Goal: Task Accomplishment & Management: Manage account settings

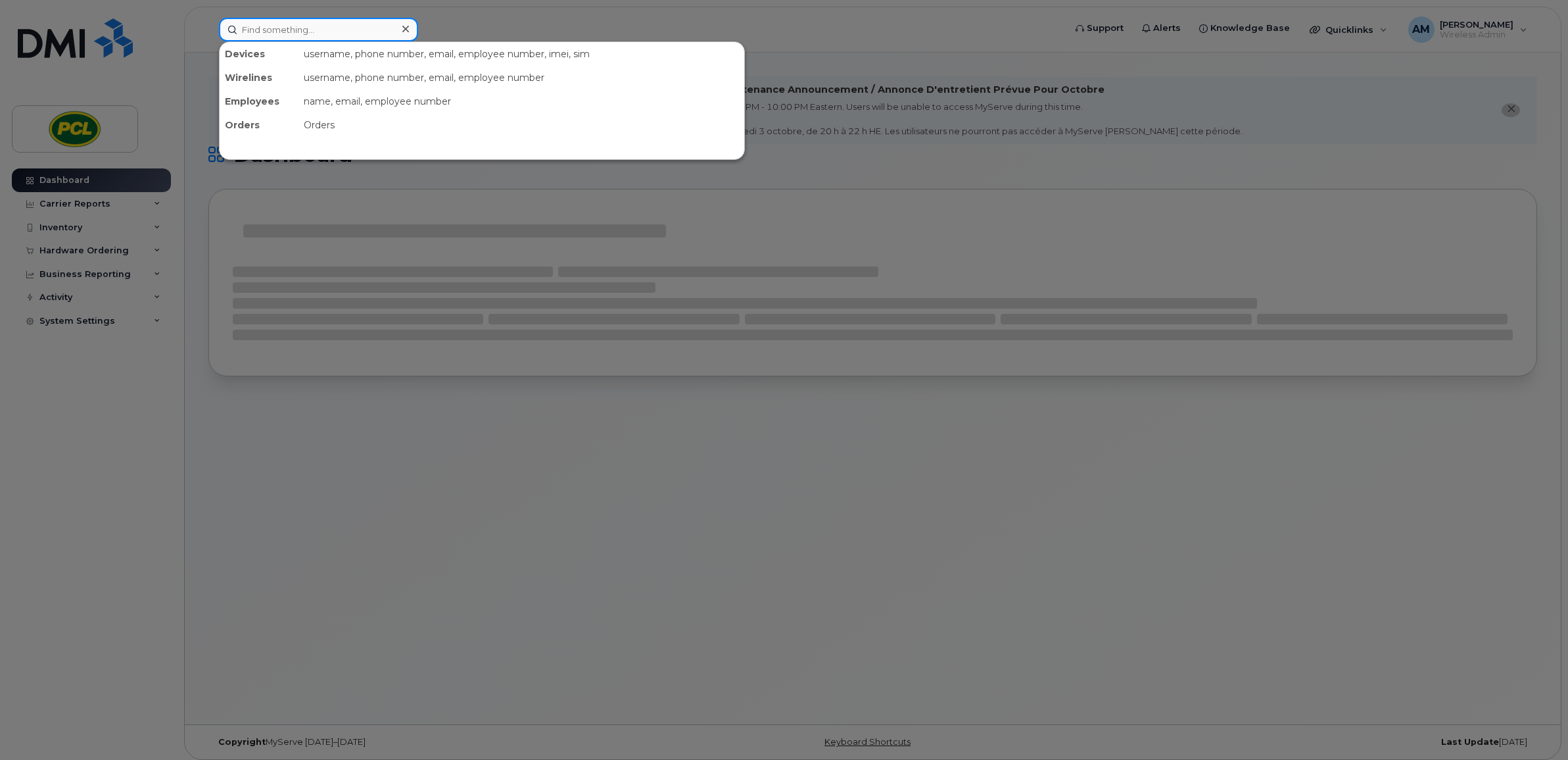
click at [334, 28] on input at bounding box center [318, 30] width 199 height 24
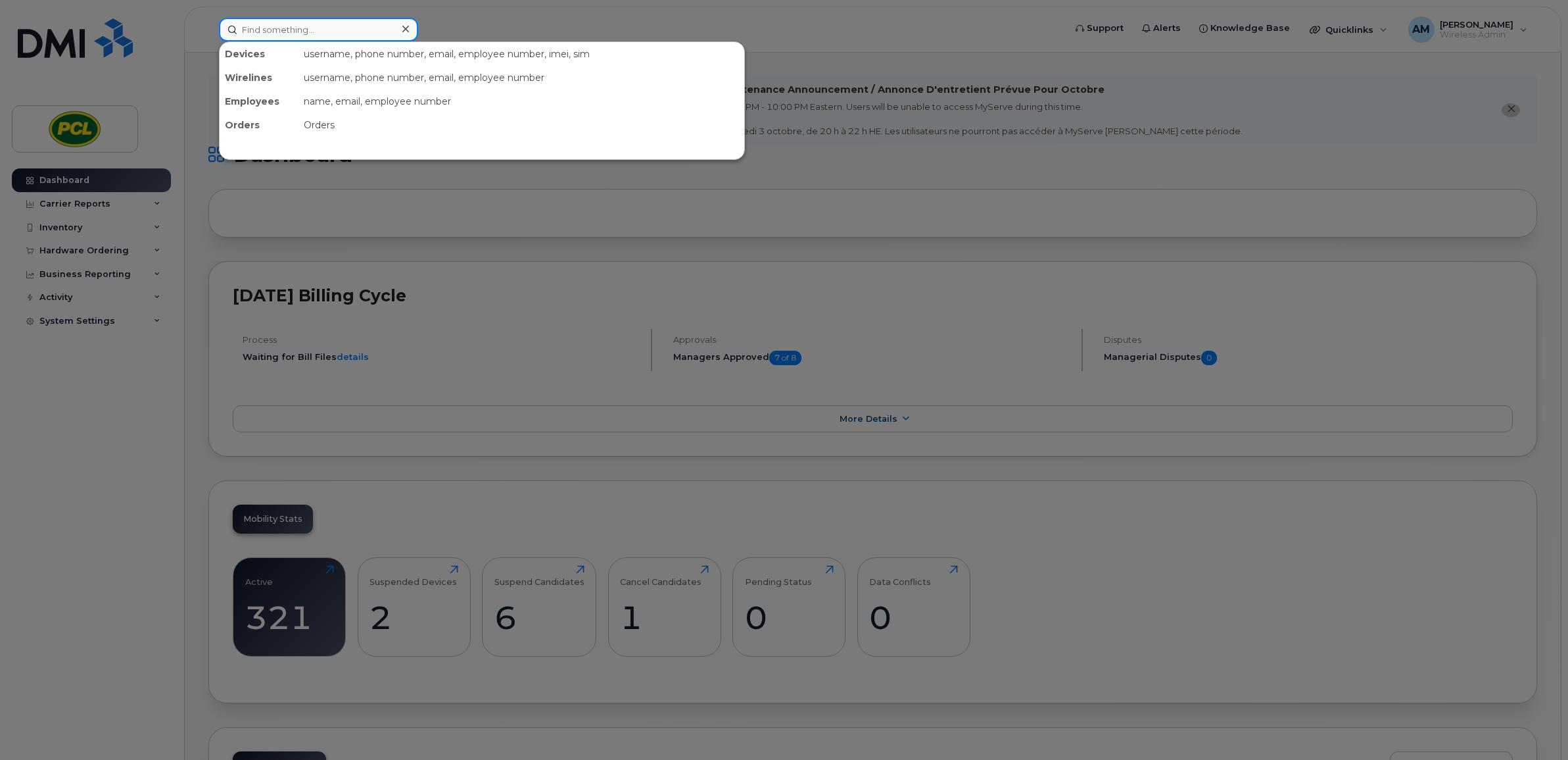
type input "a"
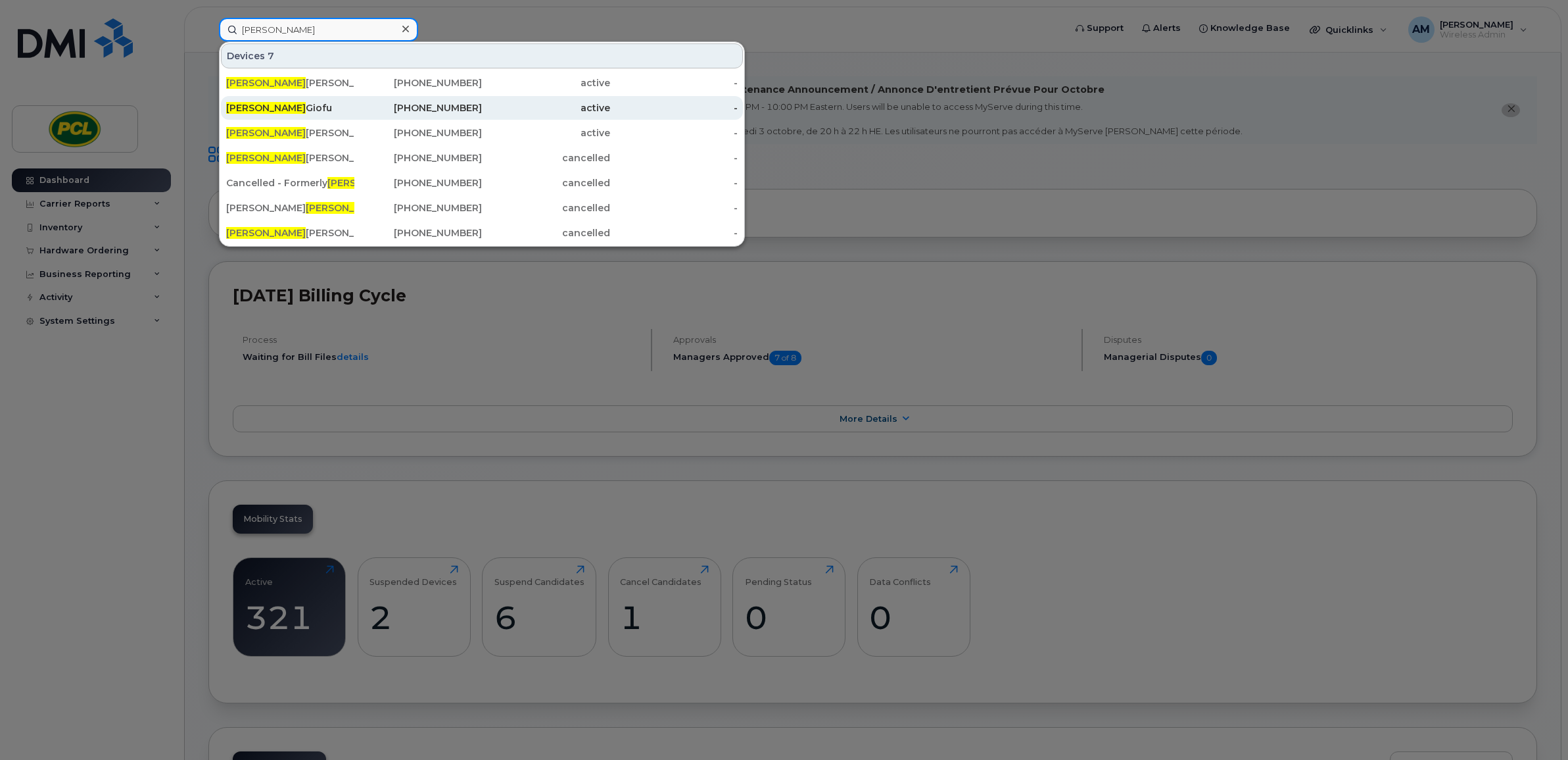
type input "brandon"
click at [387, 119] on div "403-862-5647" at bounding box center [418, 108] width 128 height 24
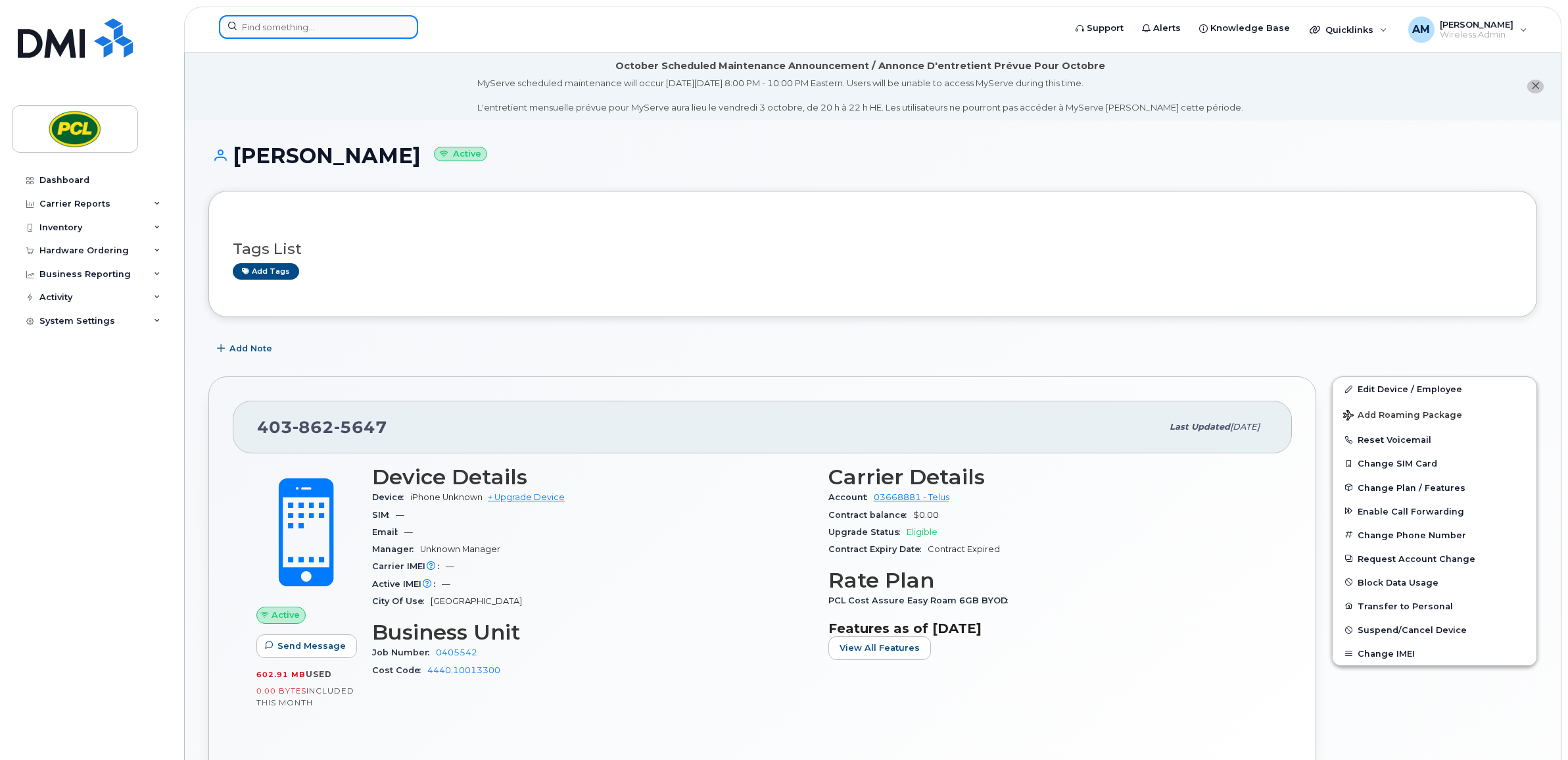
click at [287, 31] on input at bounding box center [318, 27] width 199 height 24
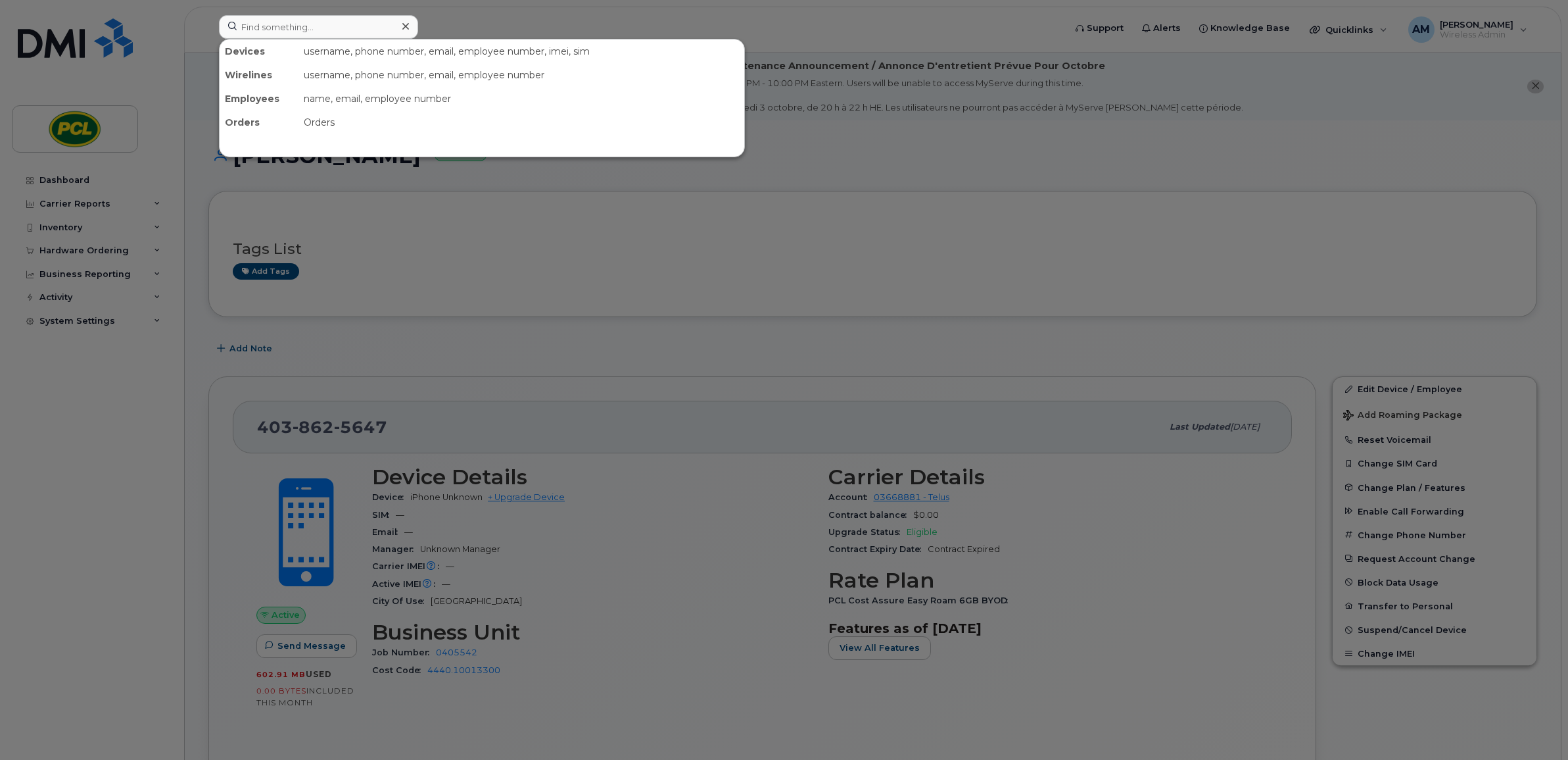
click at [86, 224] on div at bounding box center [784, 380] width 1568 height 760
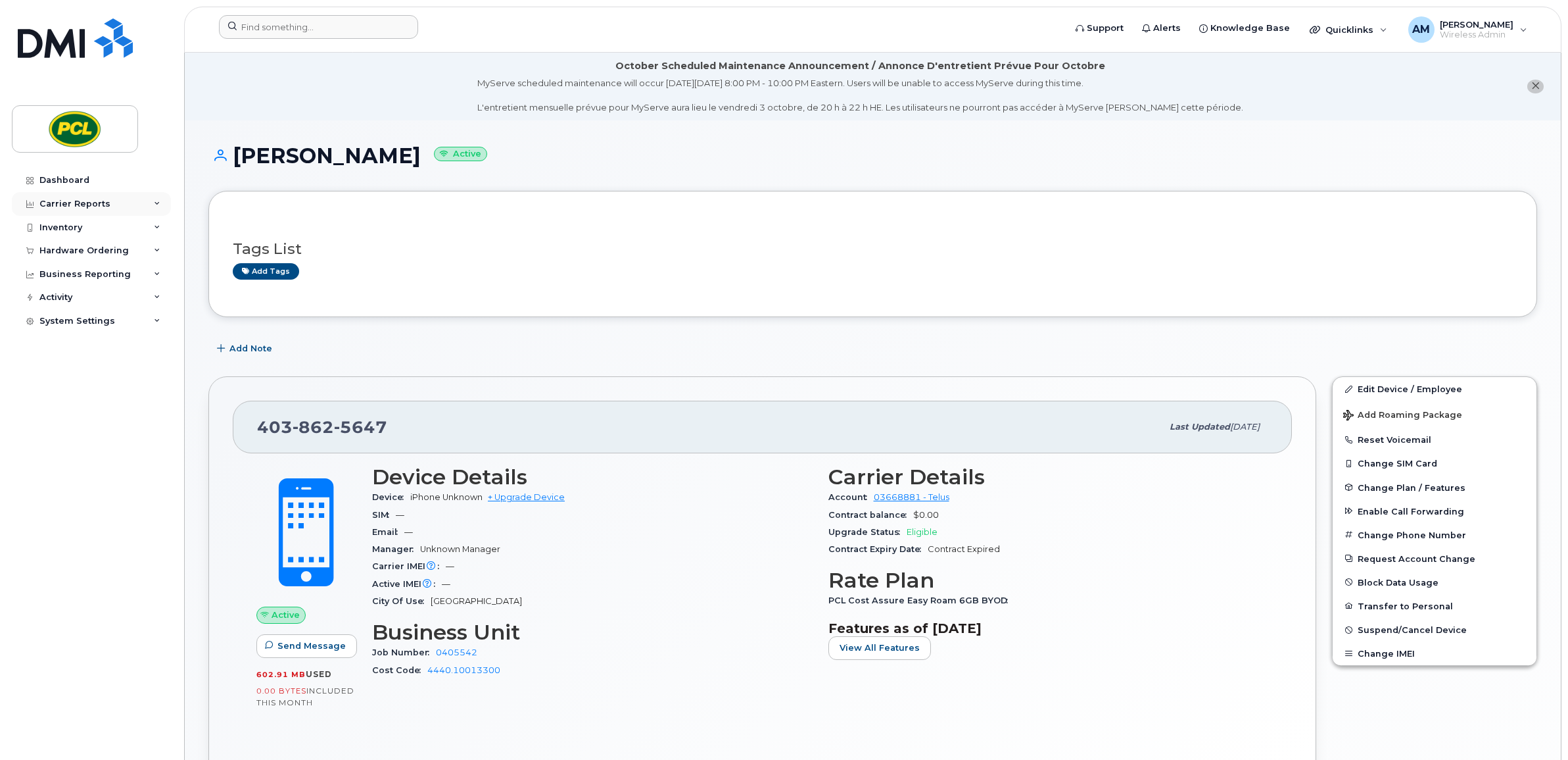
click at [95, 207] on div "Carrier Reports" at bounding box center [75, 204] width 71 height 11
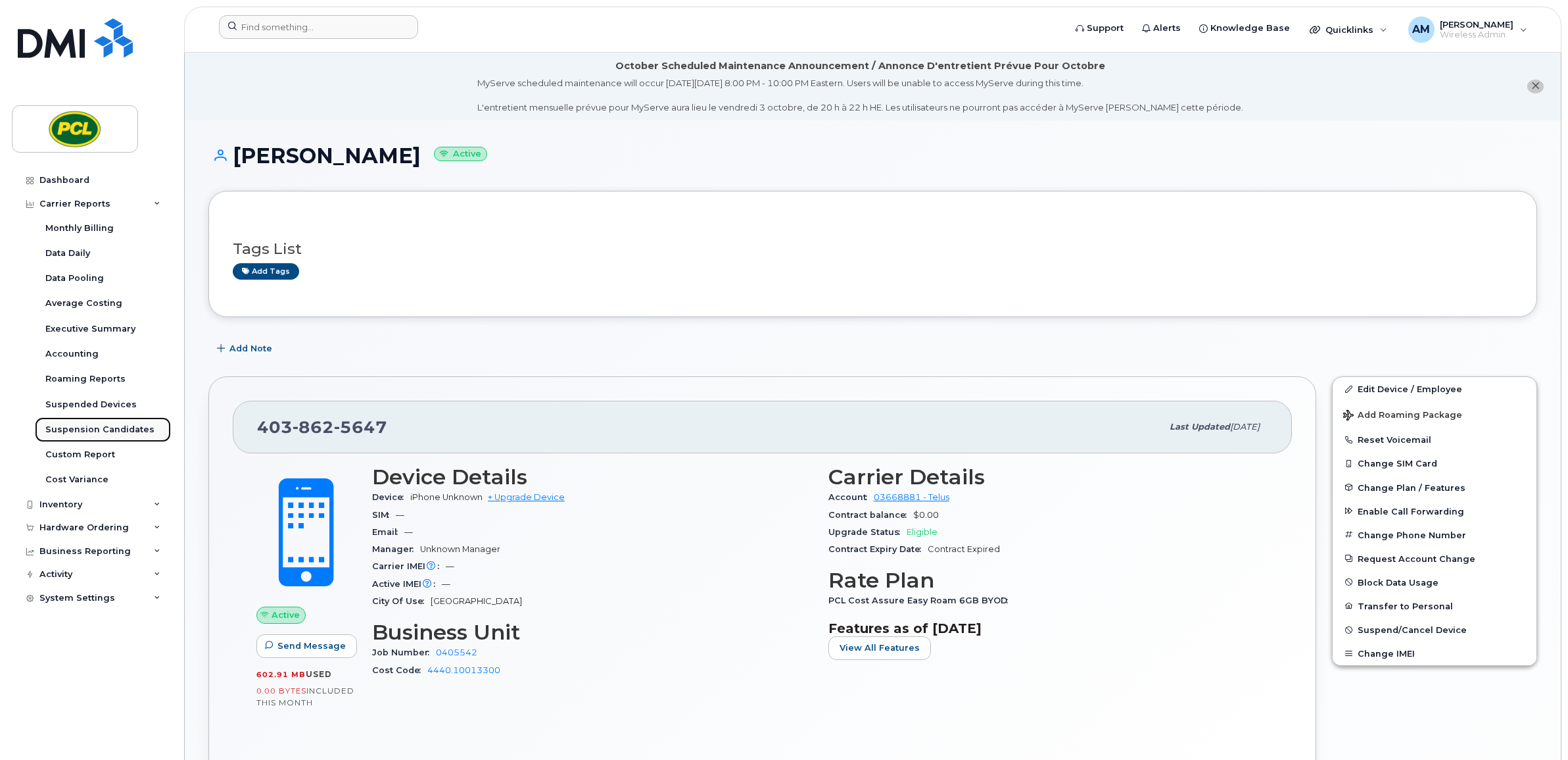
click at [110, 426] on div "Suspension Candidates" at bounding box center [100, 430] width 109 height 12
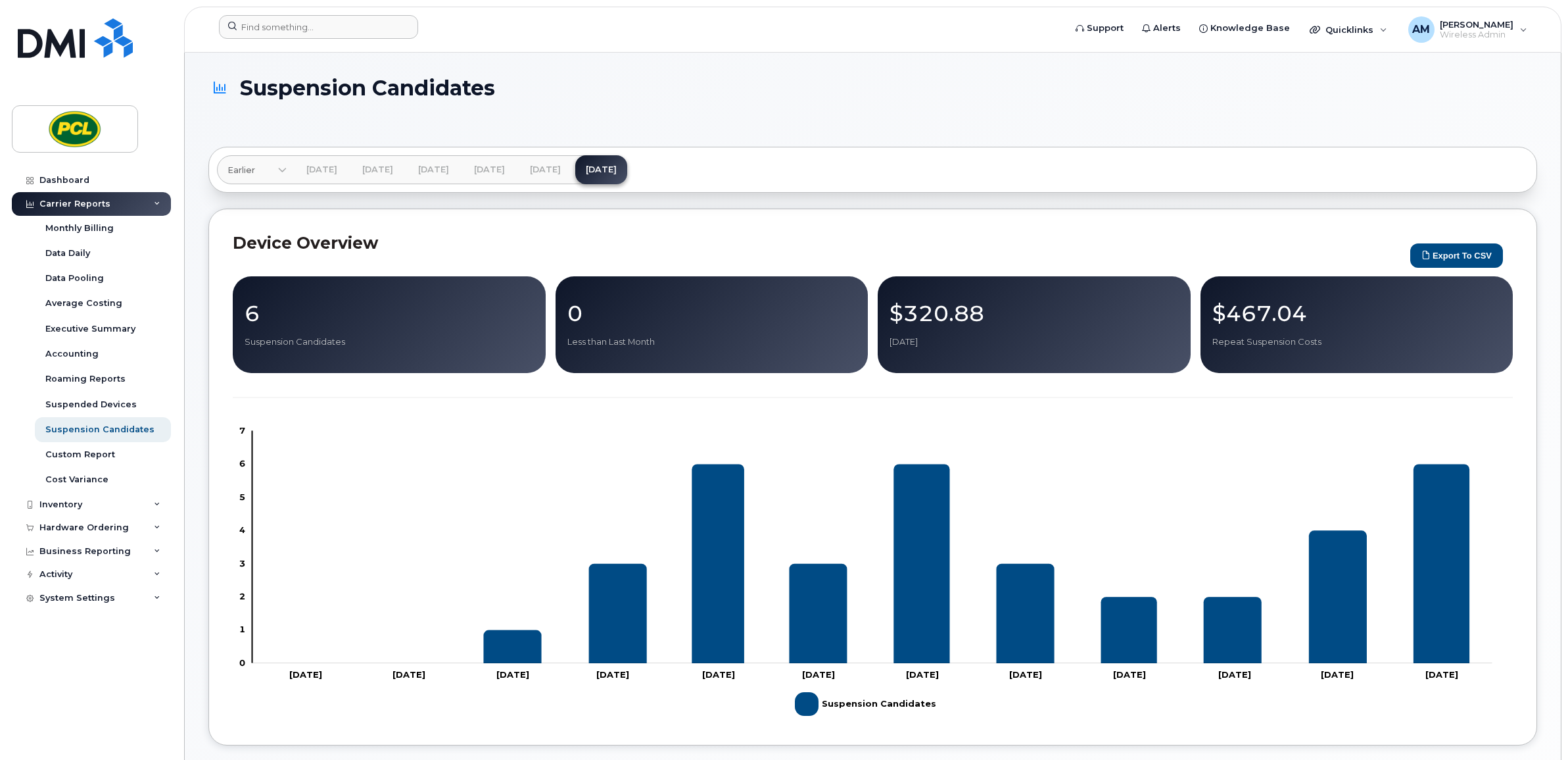
click at [297, 340] on p "Suspension Candidates" at bounding box center [389, 342] width 289 height 12
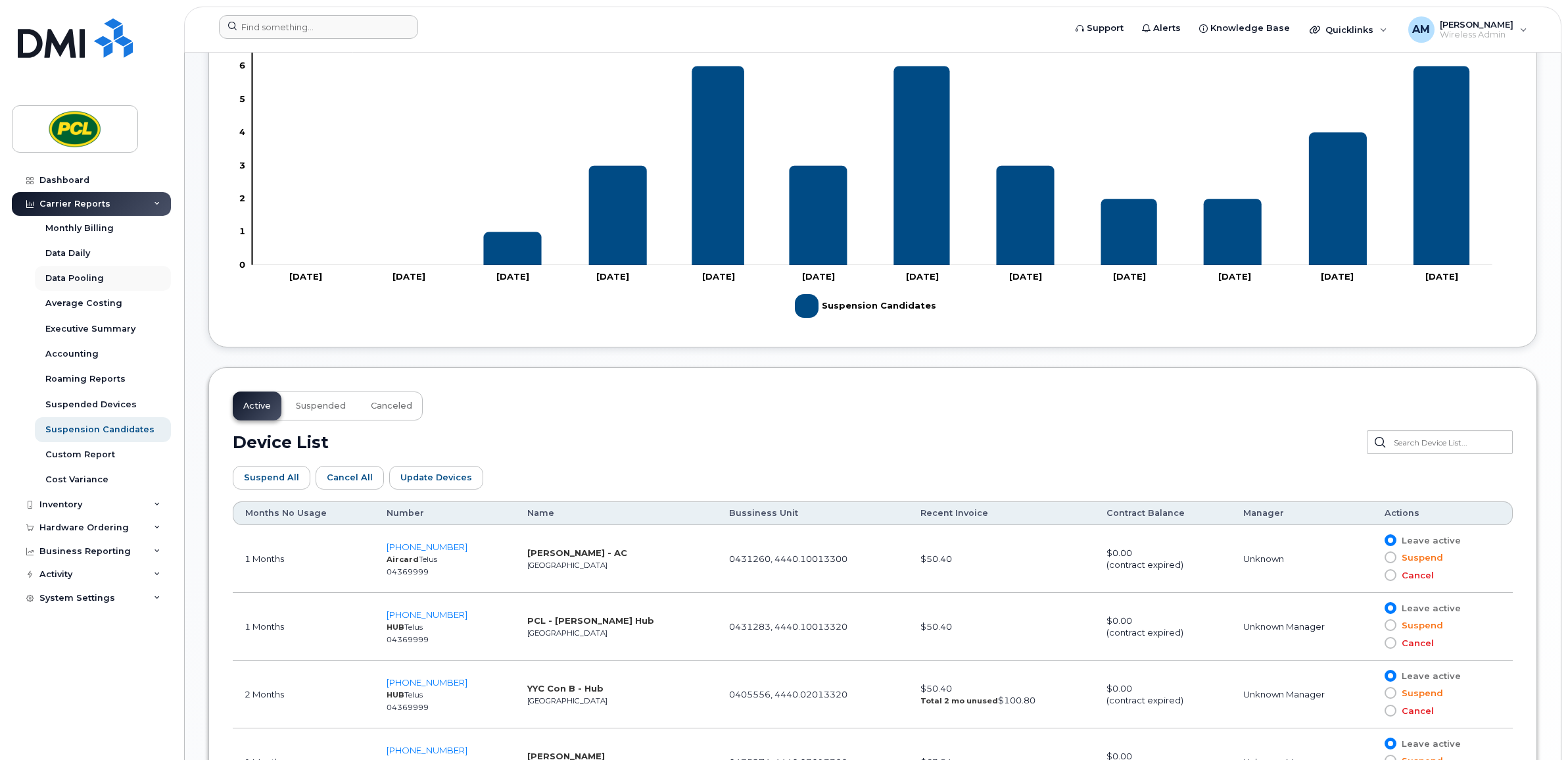
scroll to position [288, 0]
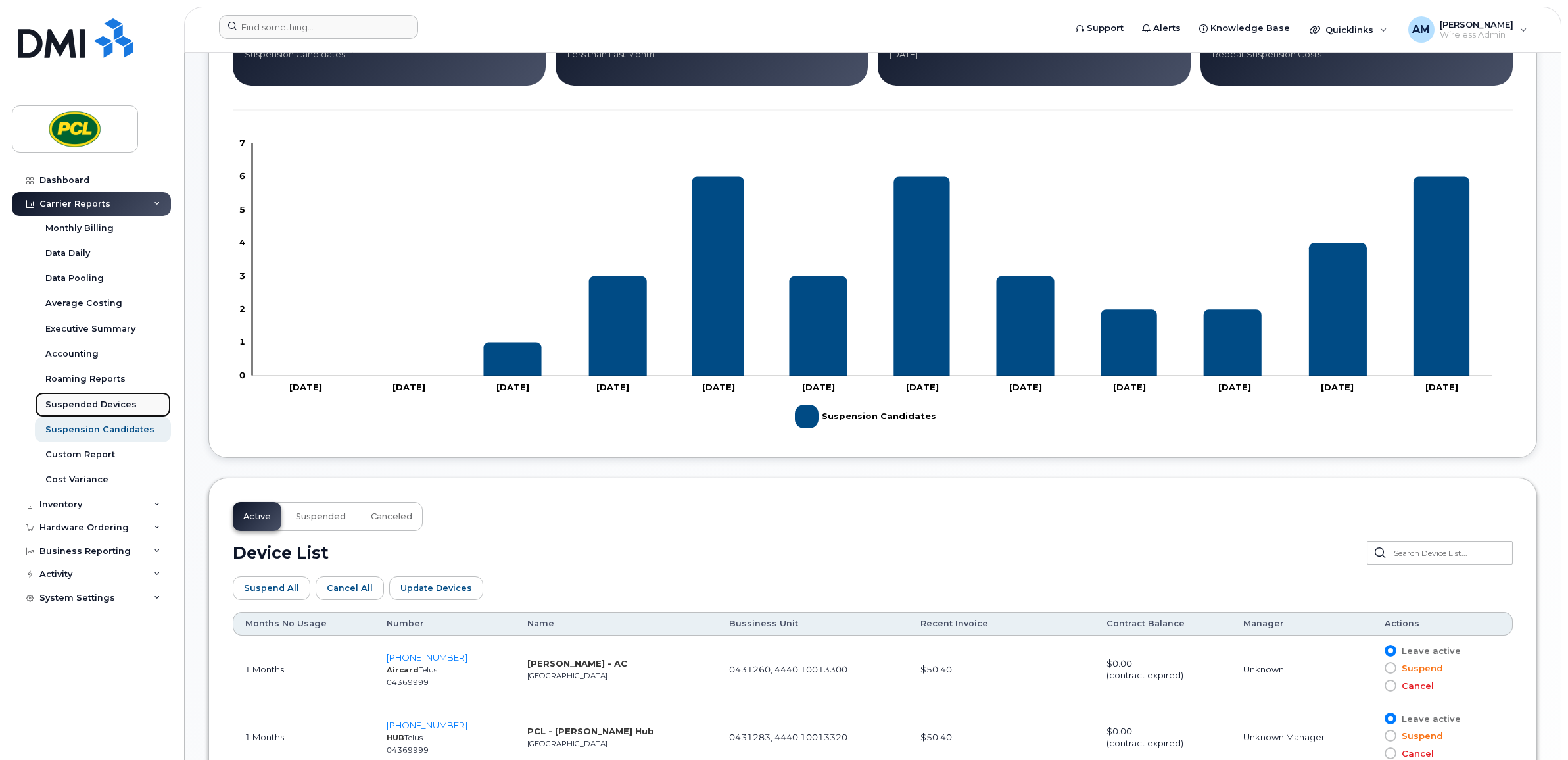
click at [92, 406] on div "Suspended Devices" at bounding box center [91, 405] width 91 height 12
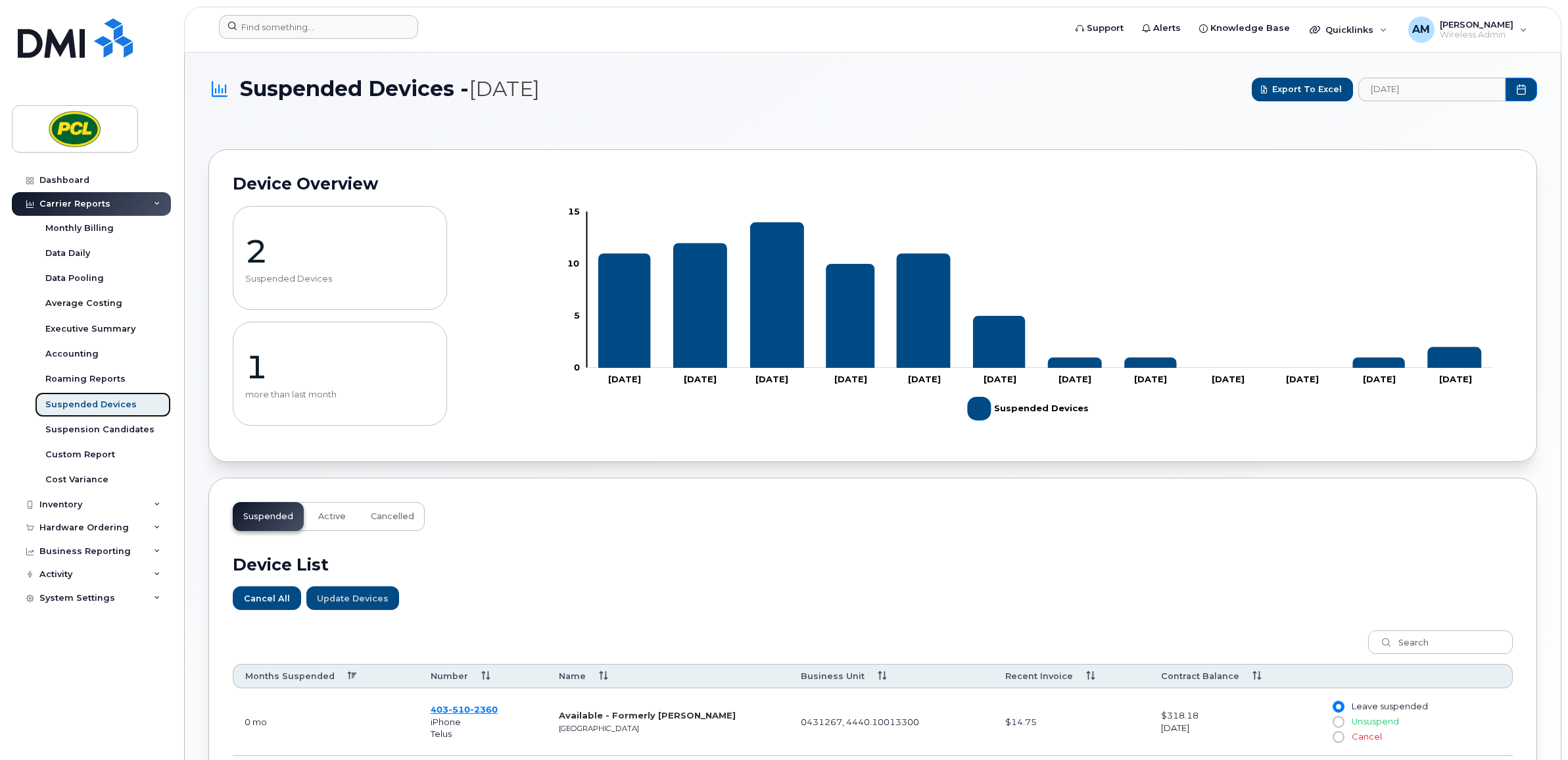
scroll to position [251, 0]
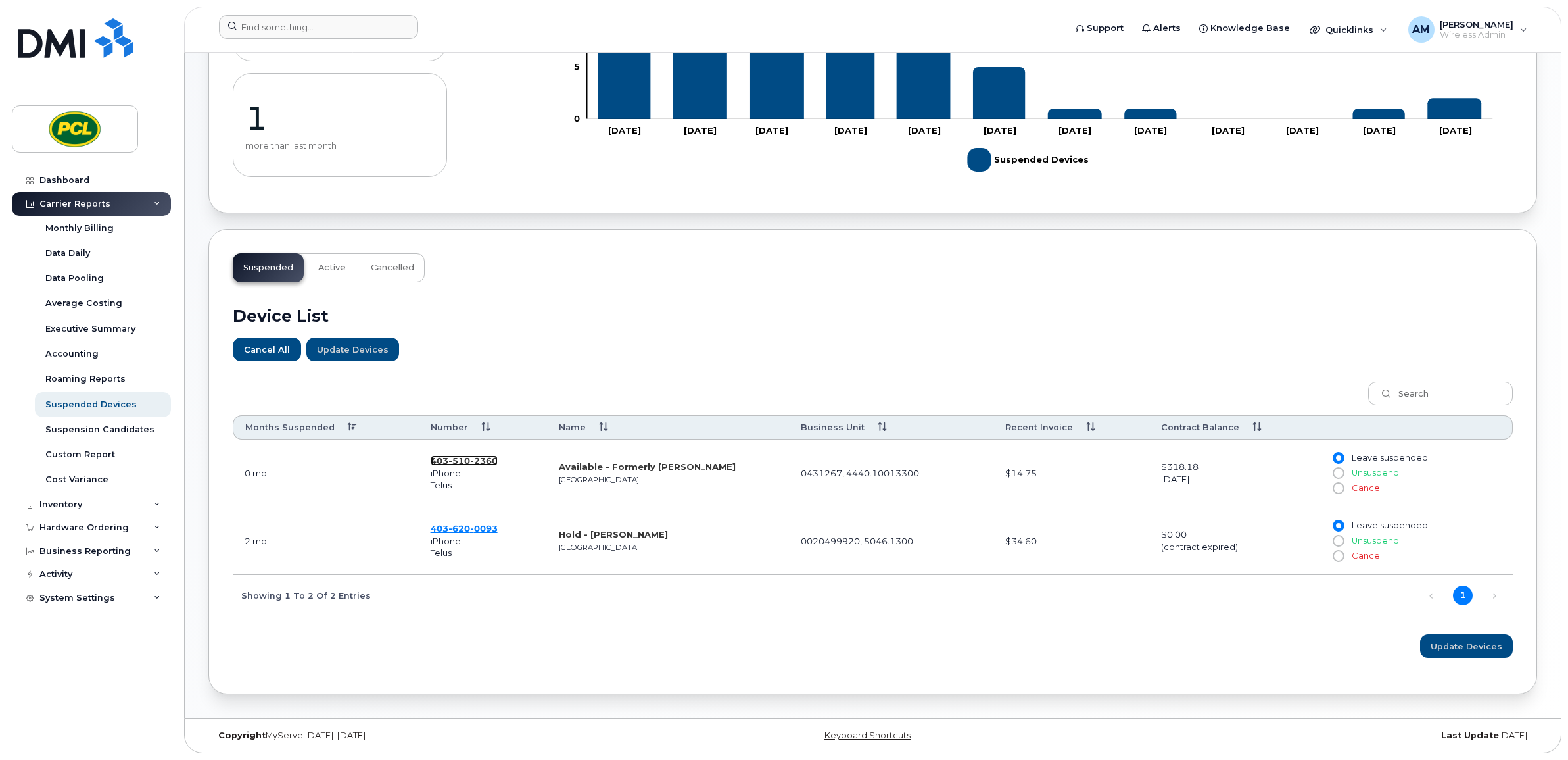
click at [457, 463] on span "510" at bounding box center [459, 461] width 22 height 11
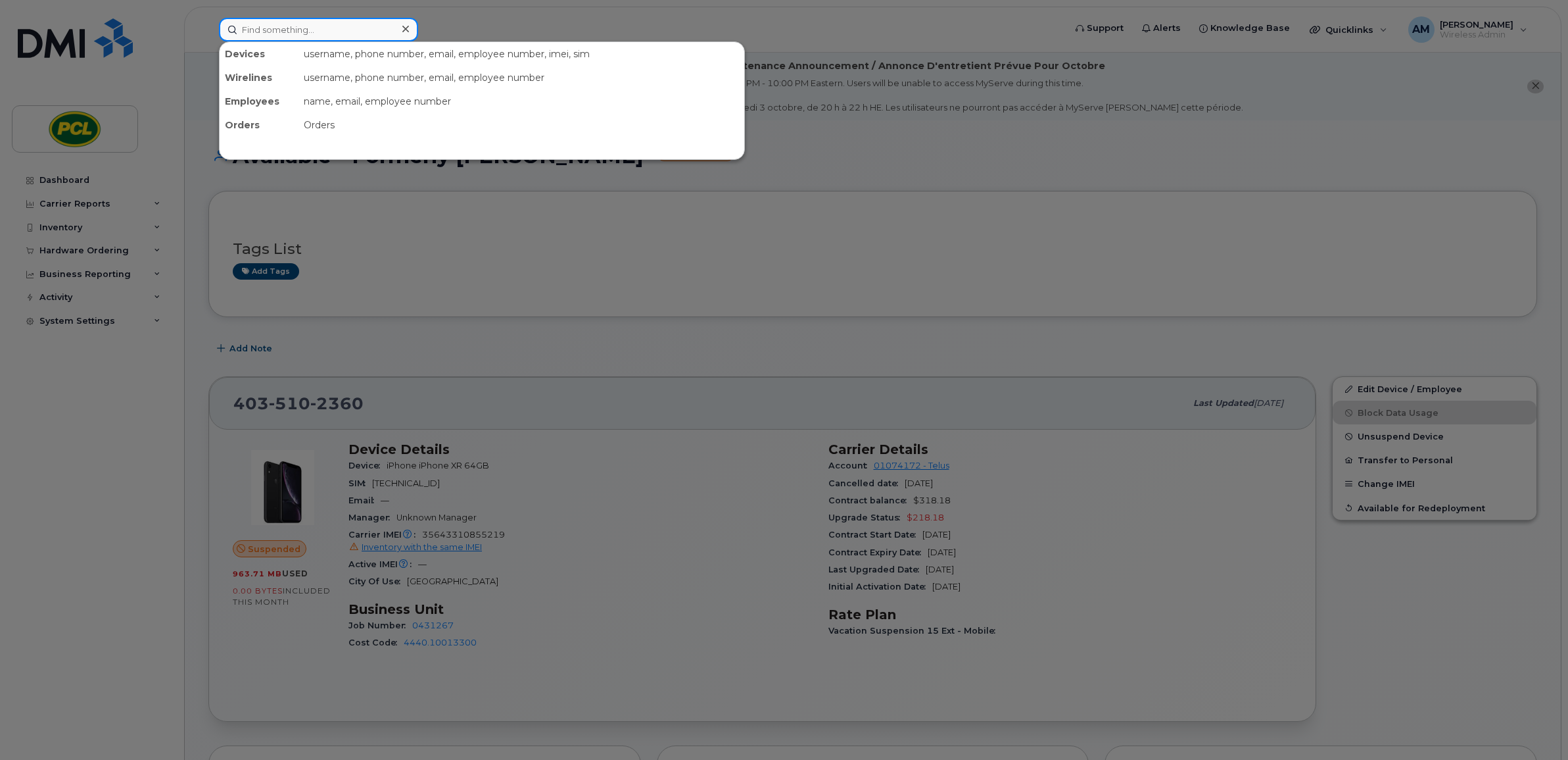
click at [319, 28] on input at bounding box center [318, 30] width 199 height 24
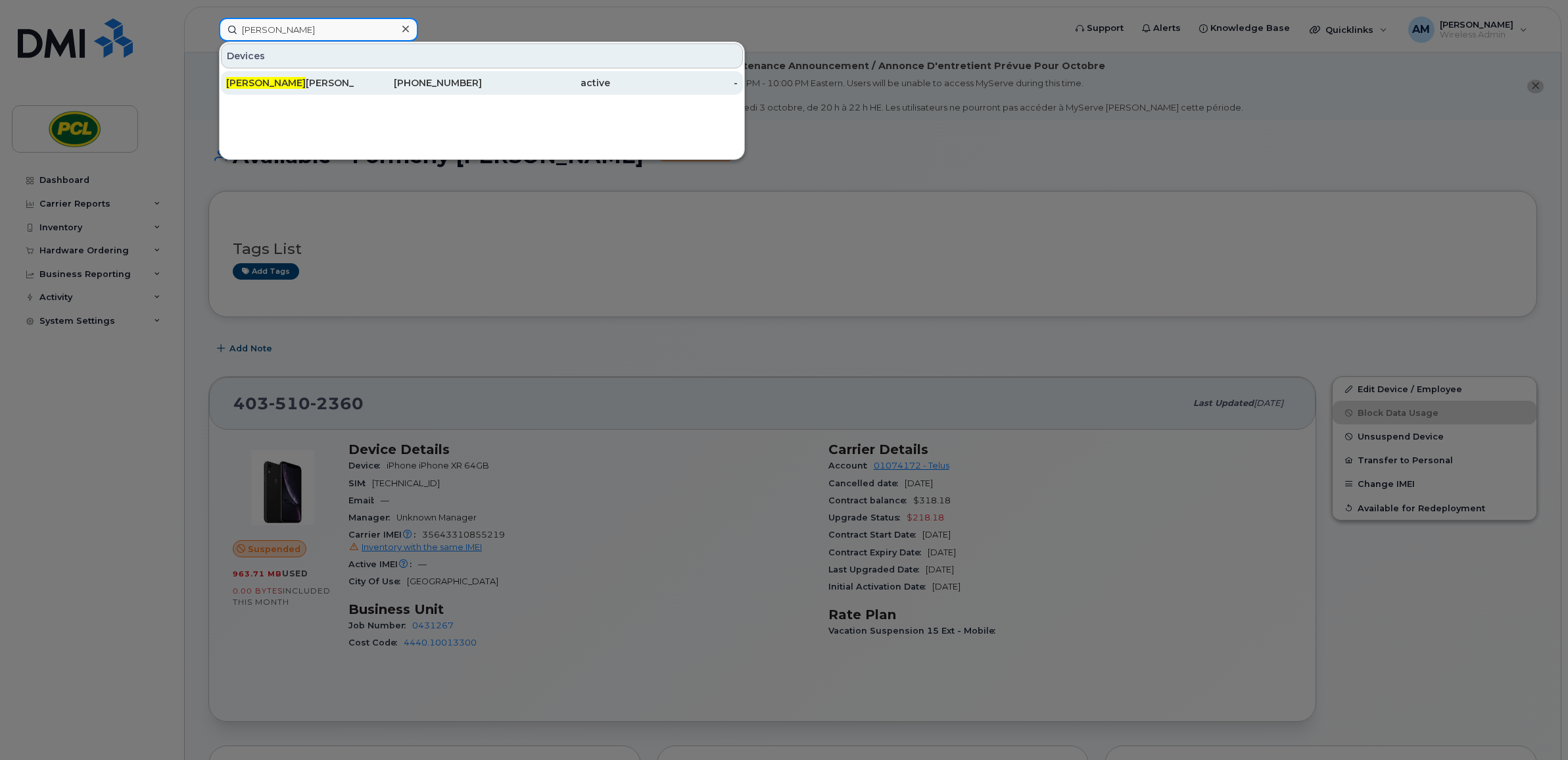
type input "ayoub"
click at [503, 79] on div "active" at bounding box center [546, 83] width 128 height 13
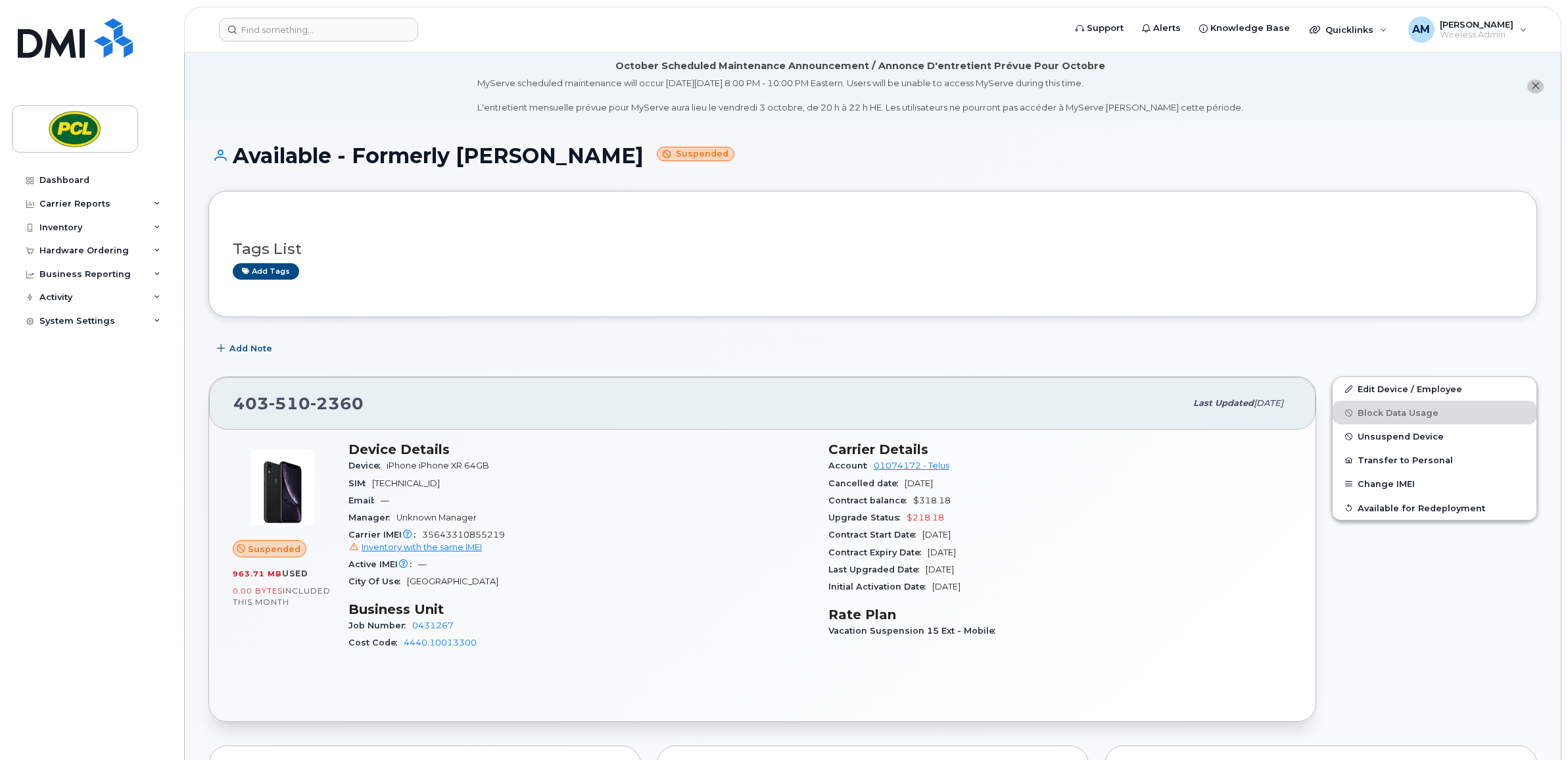
drag, startPoint x: 1386, startPoint y: 438, endPoint x: 1251, endPoint y: 426, distance: 135.5
click at [1251, 426] on div "[PHONE_NUMBER] Last updated [DATE] Suspended 963.71 MB  used 0.00 Bytes  includ…" at bounding box center [873, 549] width 1345 height 361
click at [1414, 379] on link "Edit Device / Employee" at bounding box center [1435, 389] width 204 height 24
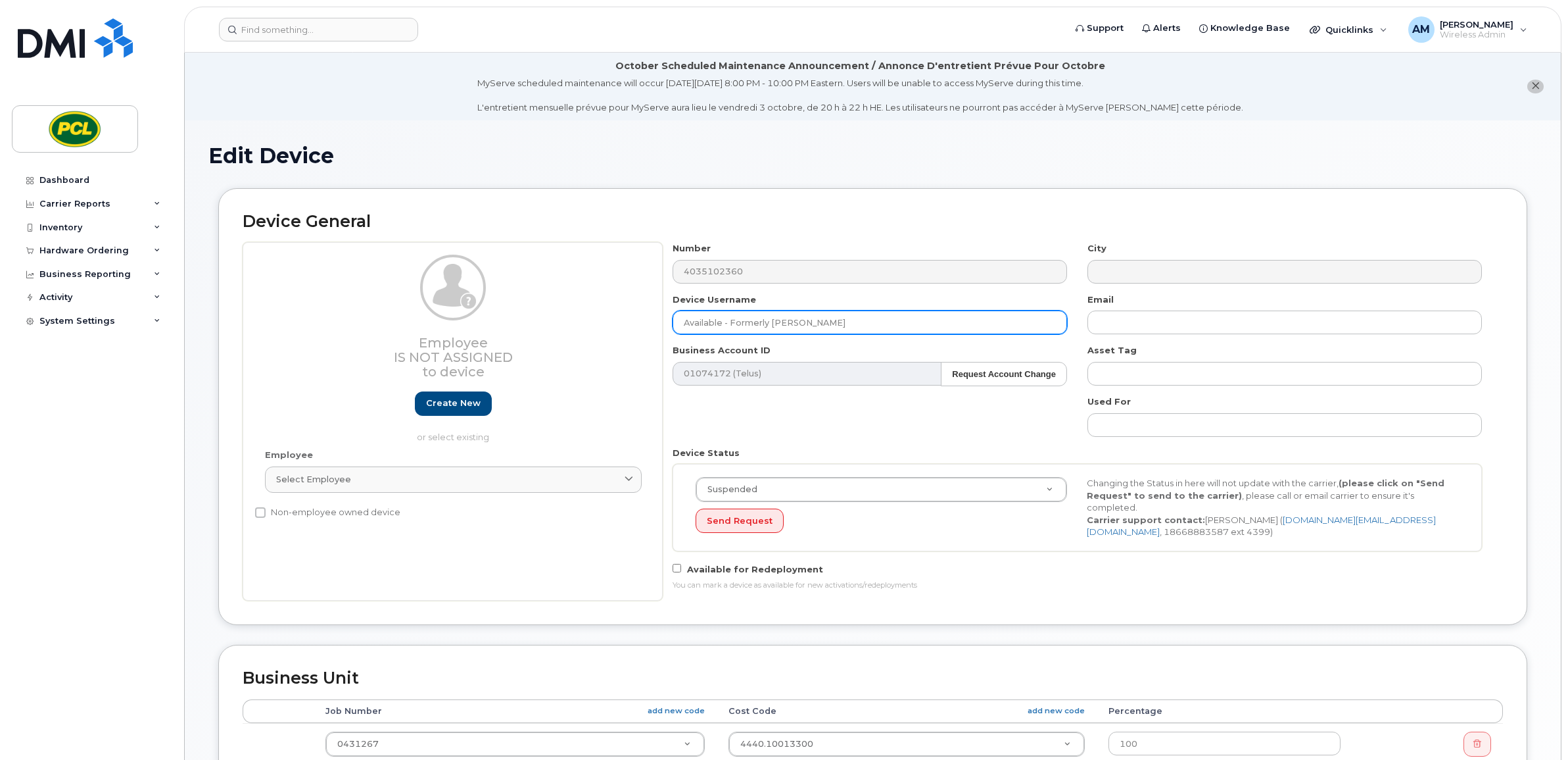
click at [699, 328] on input "Available - Formerly [PERSON_NAME]" at bounding box center [870, 322] width 395 height 24
type input "Cancelled - Transferred to [PERSON_NAME]"
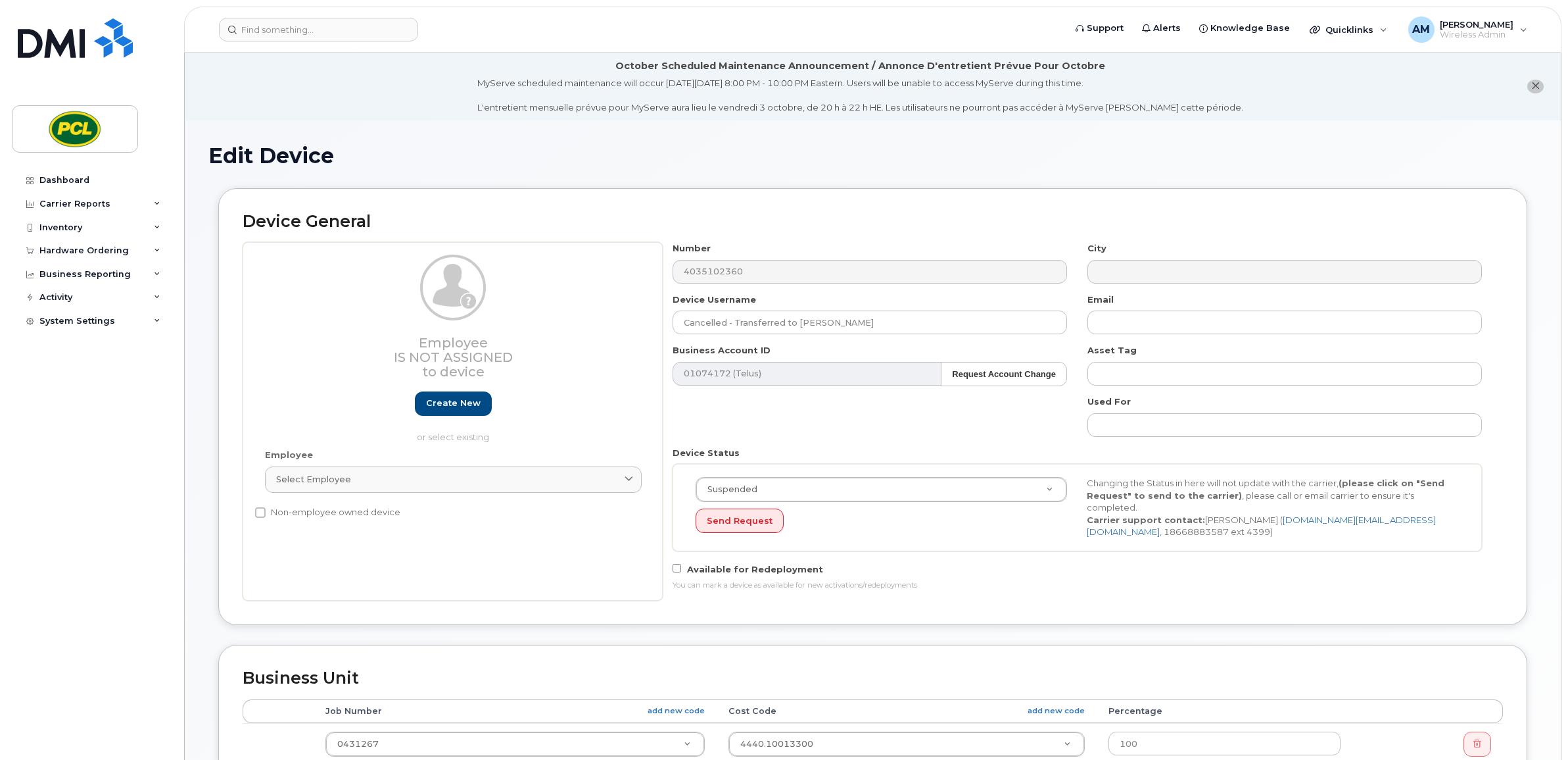
click at [954, 422] on div "Number 4035102360 City Device Username Cancelled - Transferred to [PERSON_NAME]…" at bounding box center [1078, 421] width 830 height 359
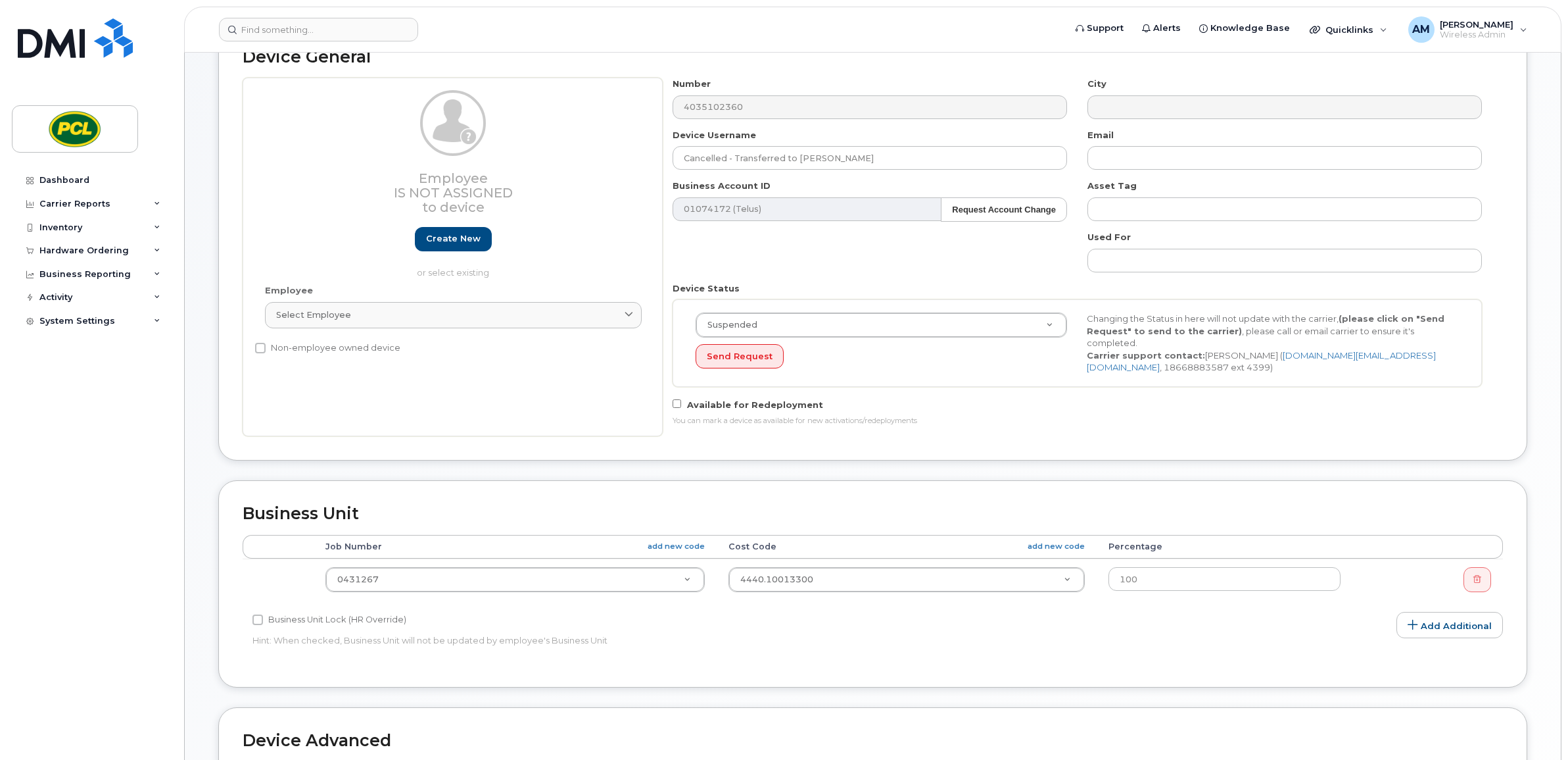
scroll to position [503, 0]
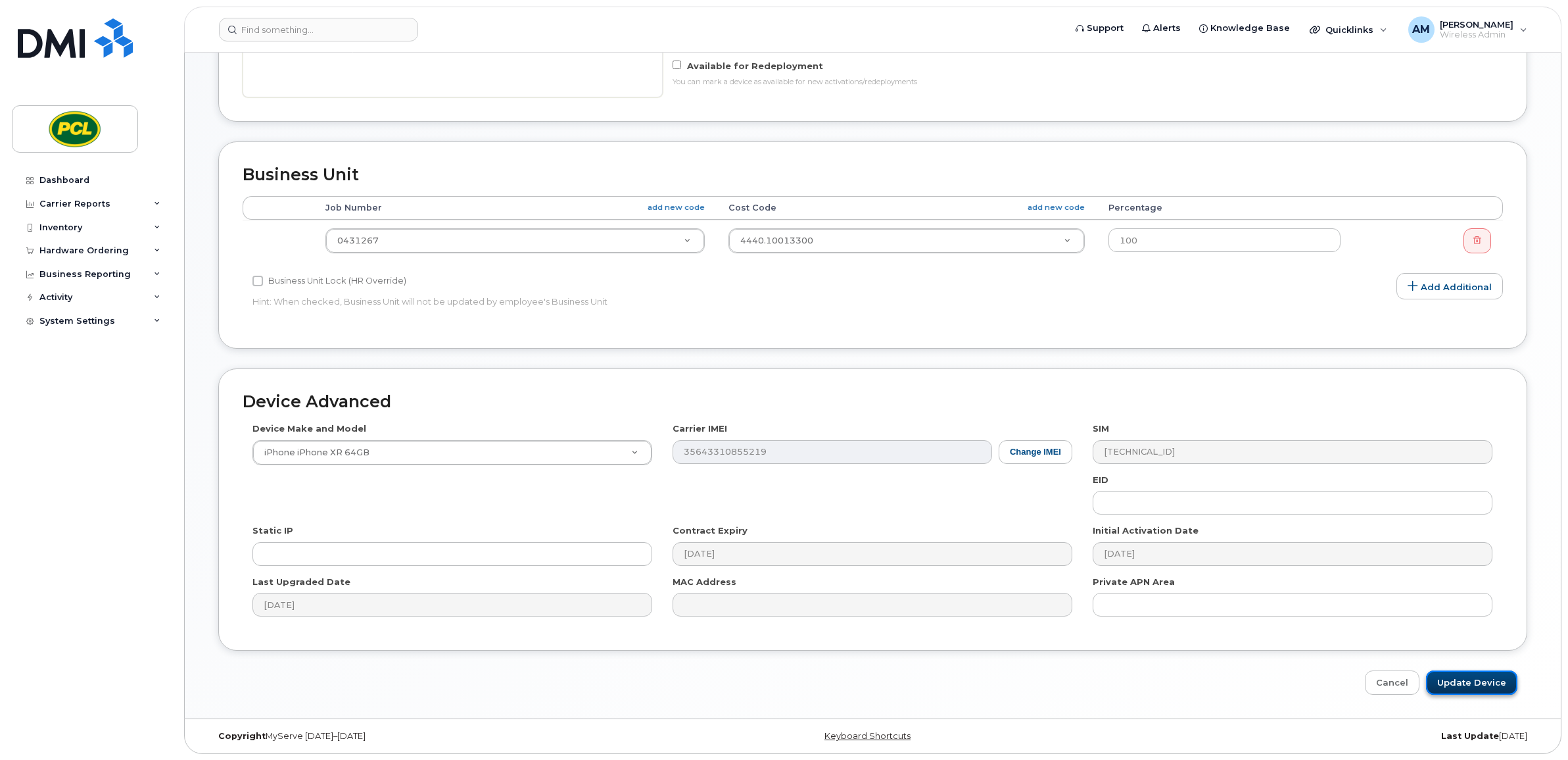
click at [1481, 671] on input "Update Device" at bounding box center [1471, 682] width 91 height 24
type input "Saving..."
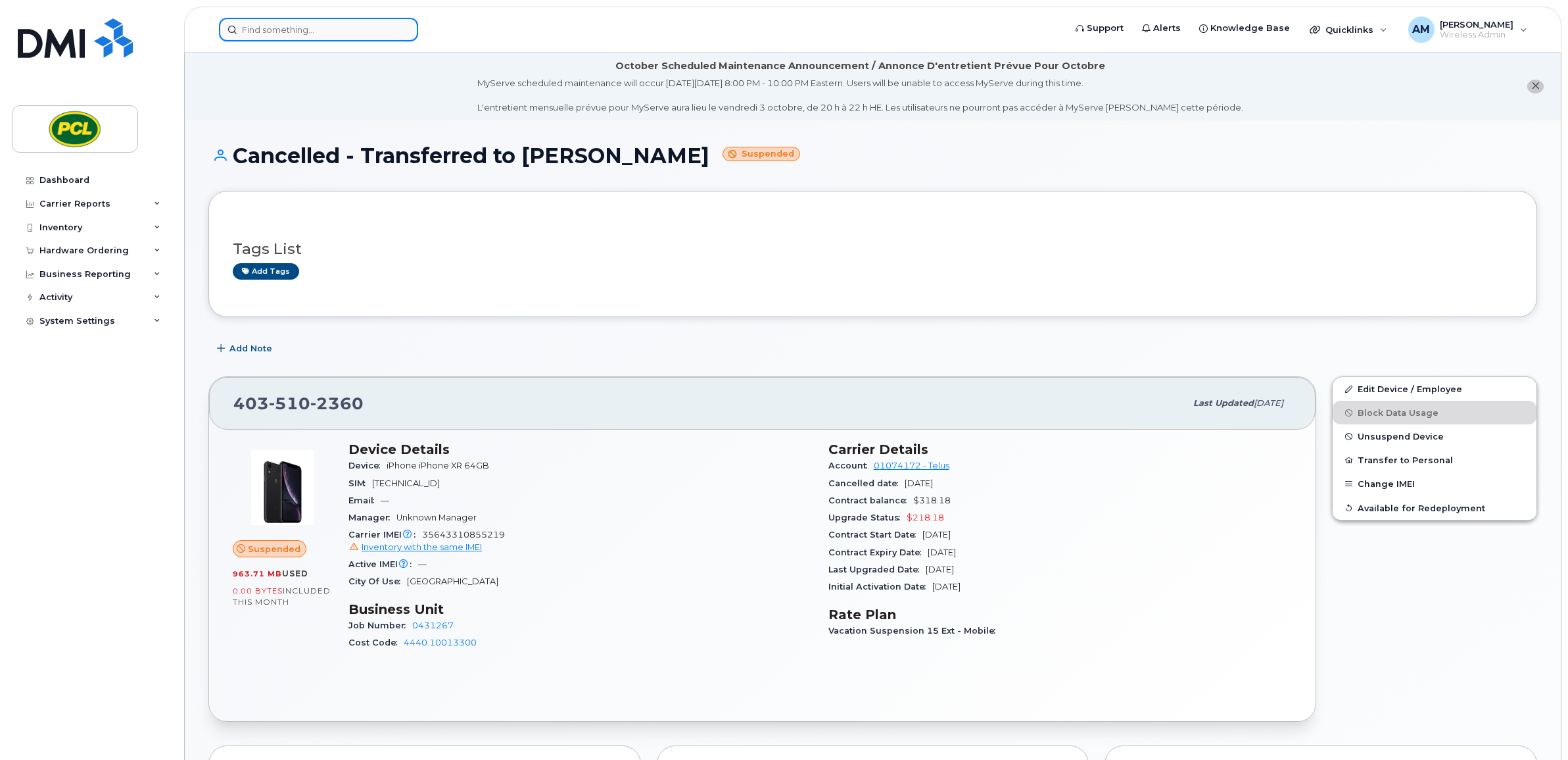
click at [282, 35] on input at bounding box center [318, 30] width 199 height 24
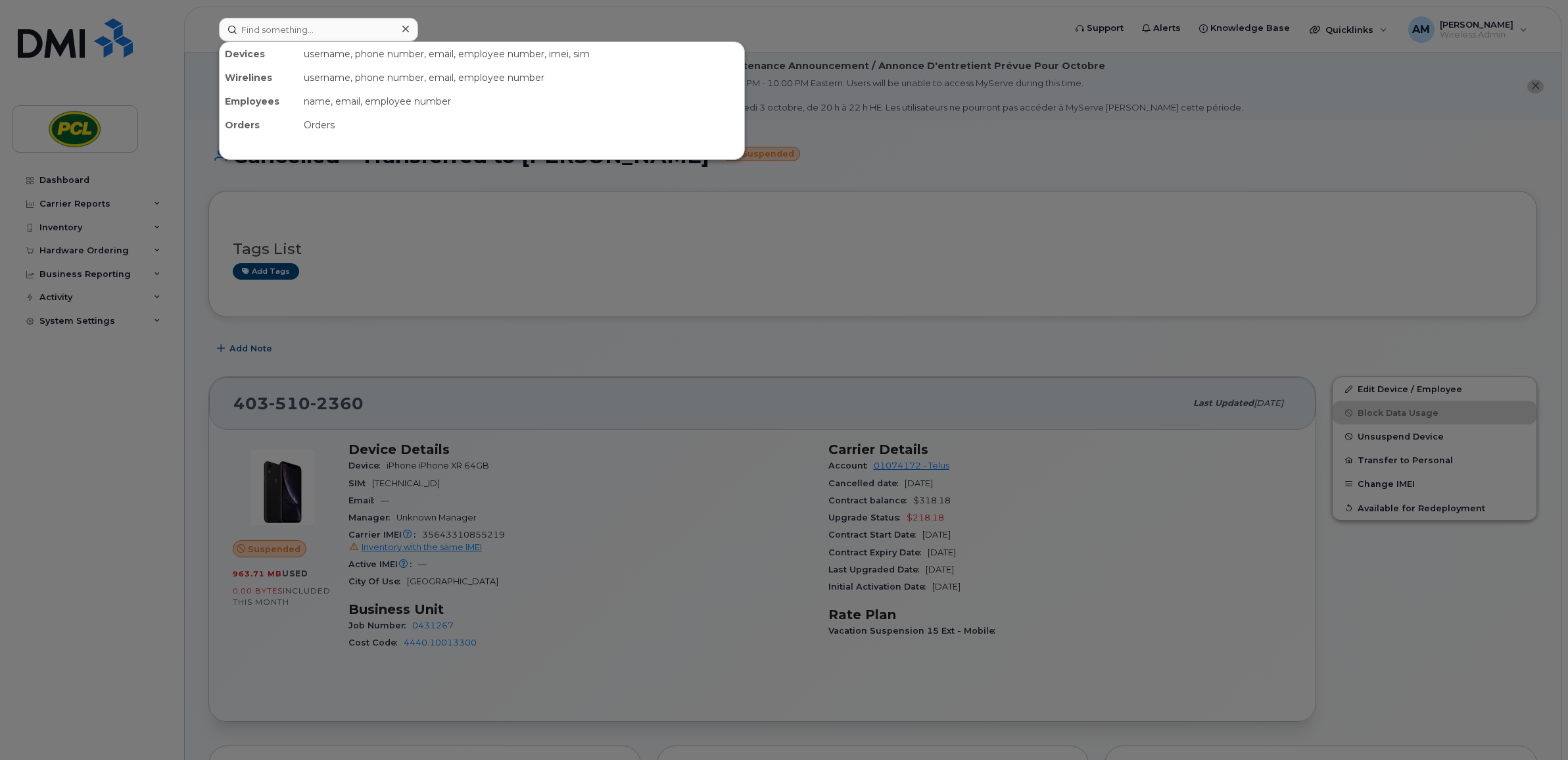
click at [1336, 135] on div at bounding box center [784, 380] width 1568 height 760
